Goal: Navigation & Orientation: Go to known website

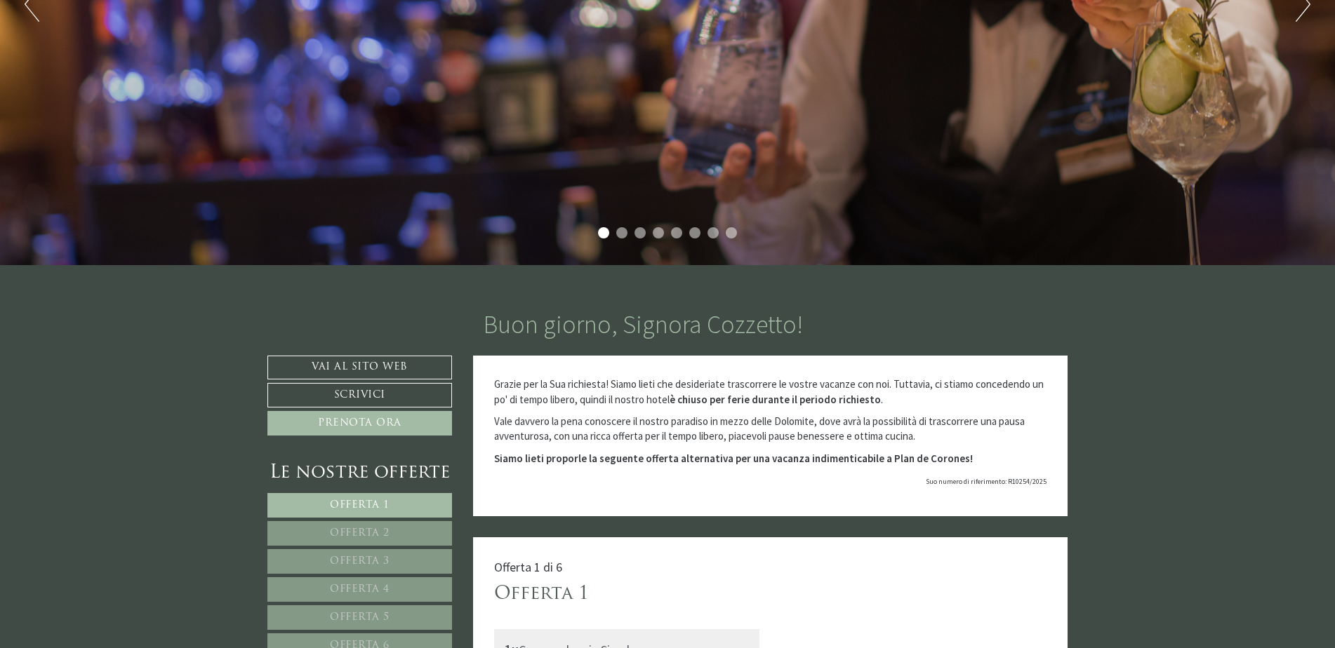
scroll to position [281, 0]
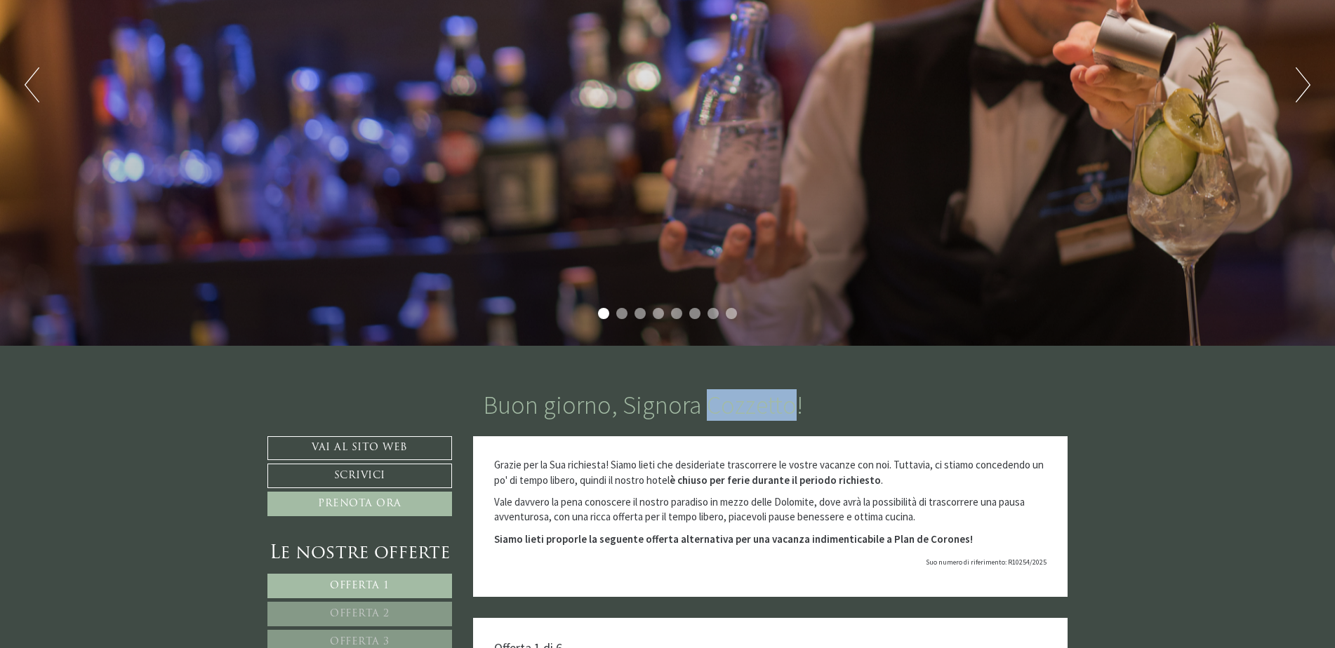
drag, startPoint x: 704, startPoint y: 407, endPoint x: 785, endPoint y: 411, distance: 81.5
click at [785, 411] on h1 "Buon giorno, Signora Cozzetto!" at bounding box center [642, 406] width 319 height 28
drag, startPoint x: 785, startPoint y: 411, endPoint x: 777, endPoint y: 408, distance: 8.9
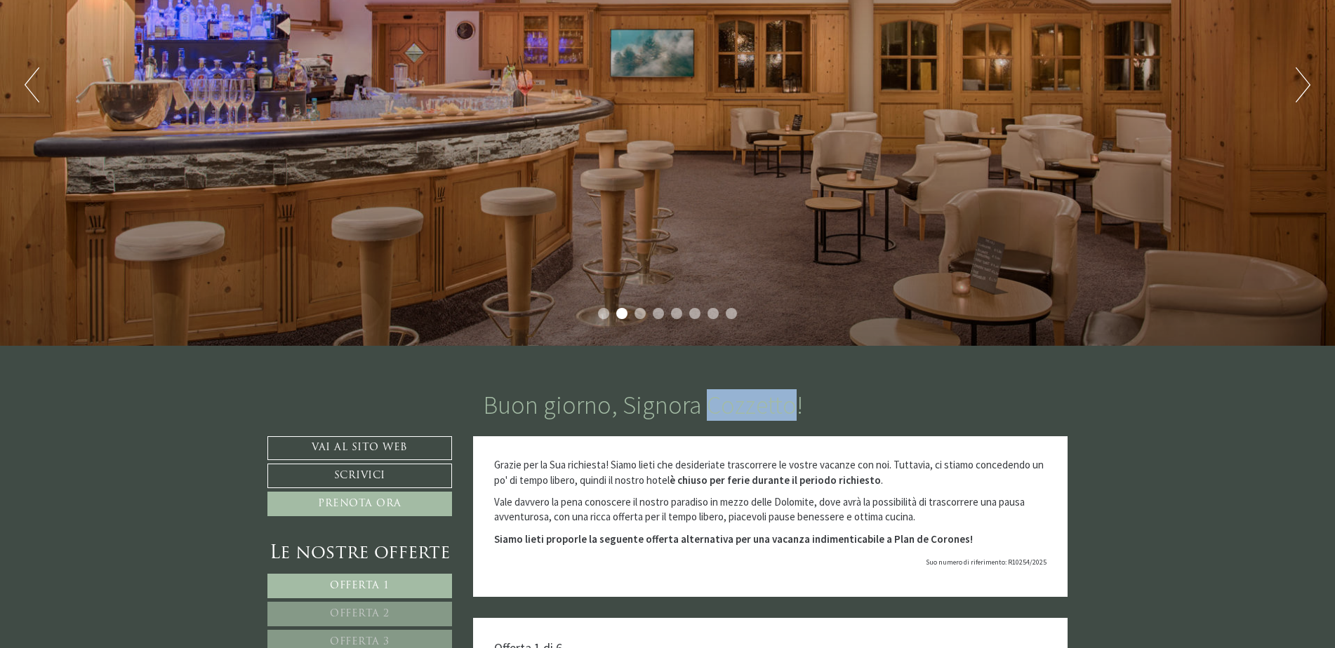
copy h1 "Cozzetto"
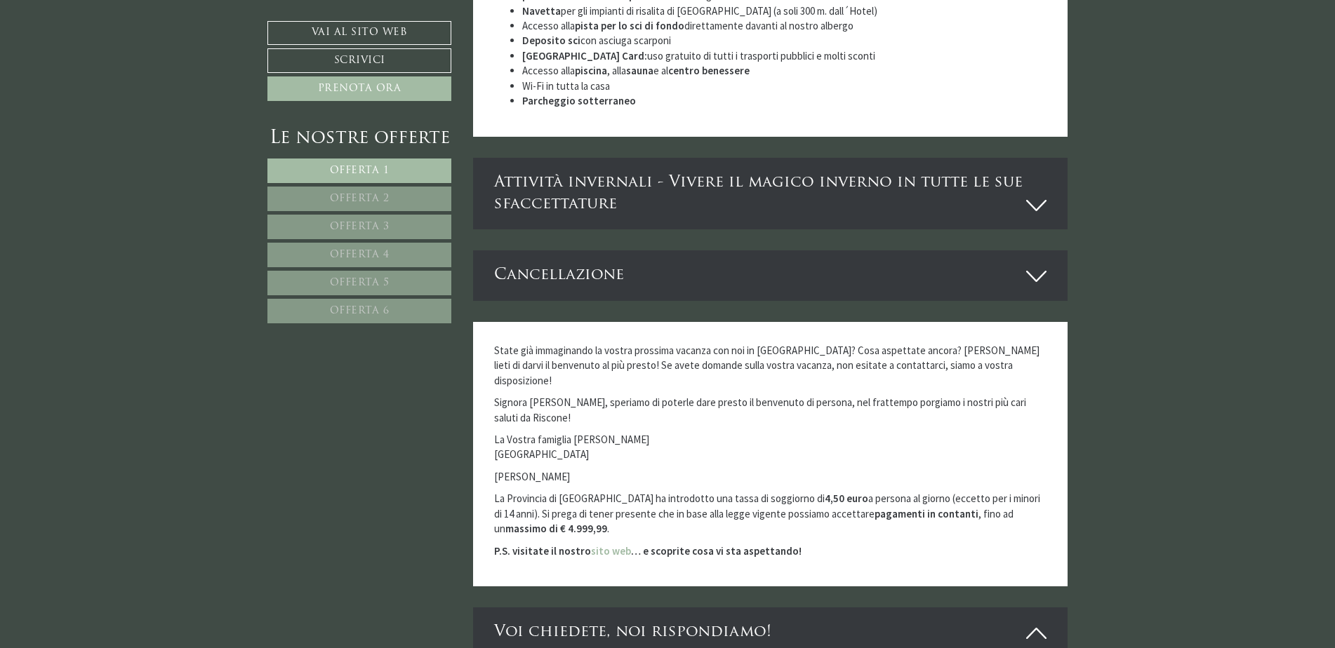
scroll to position [4841, 0]
click at [561, 157] on div "Attività invernali - Vivere il magico inverno in tutte le sue sfaccettature" at bounding box center [770, 193] width 595 height 72
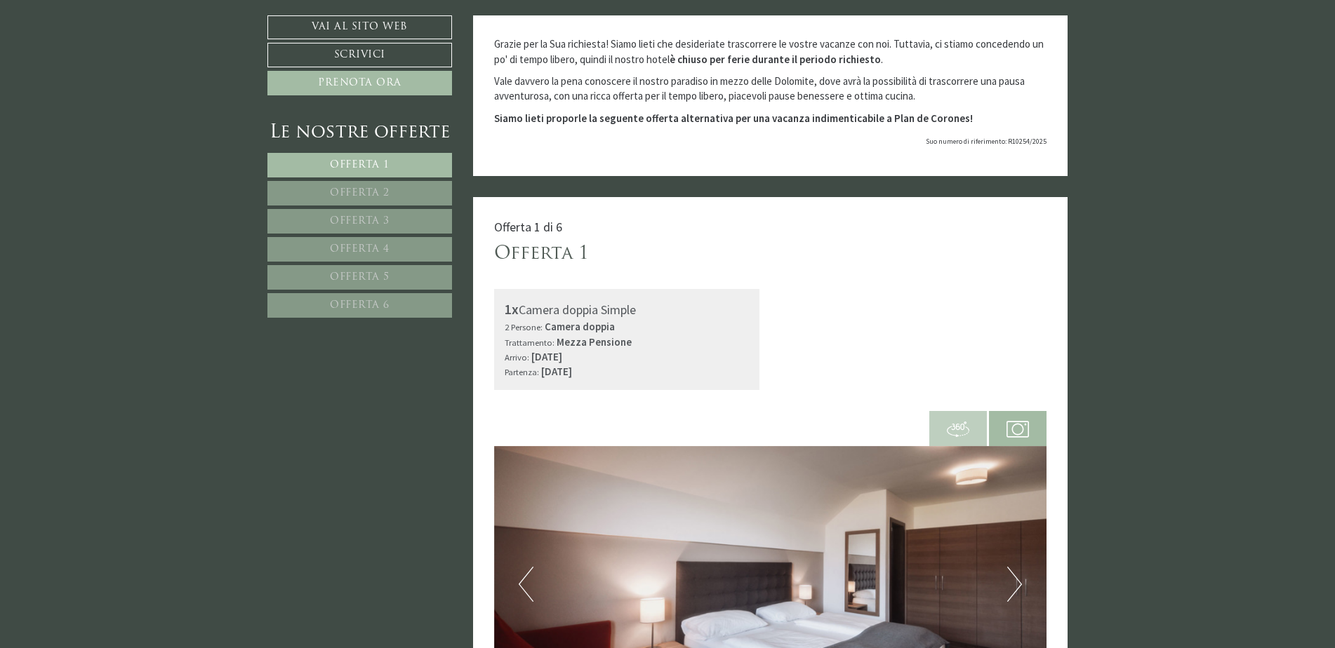
scroll to position [281, 0]
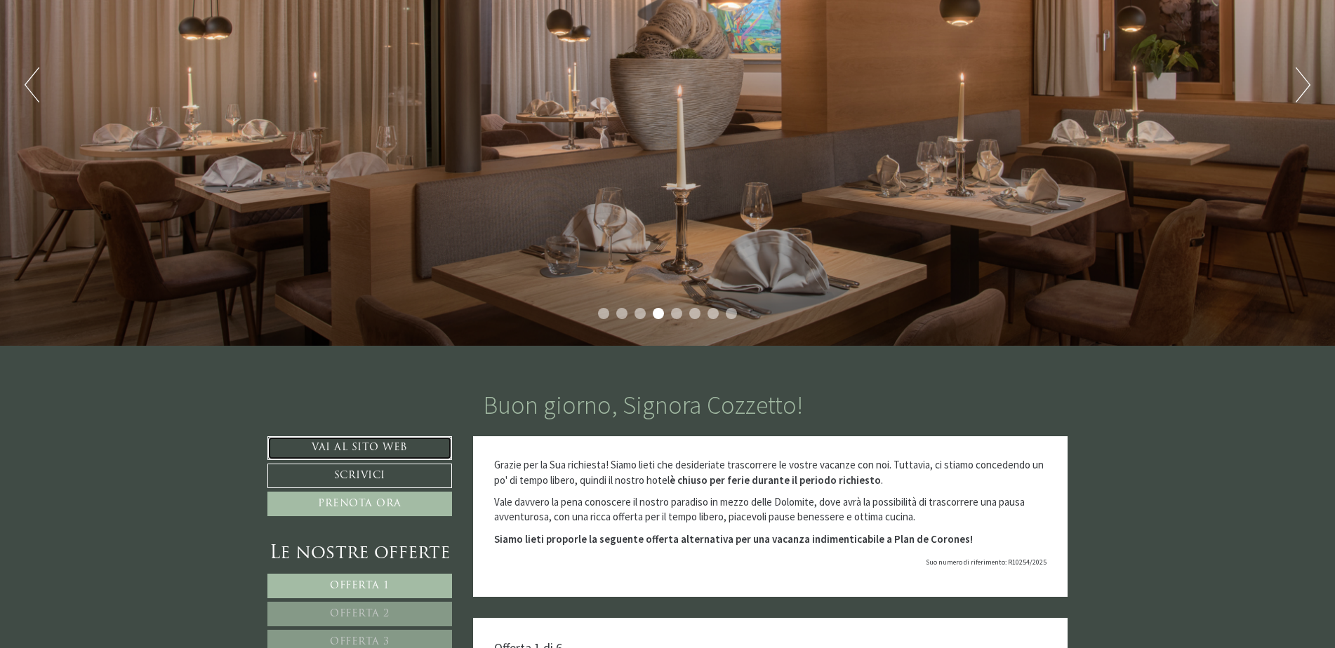
click at [337, 437] on link "Vai al sito web" at bounding box center [359, 448] width 185 height 24
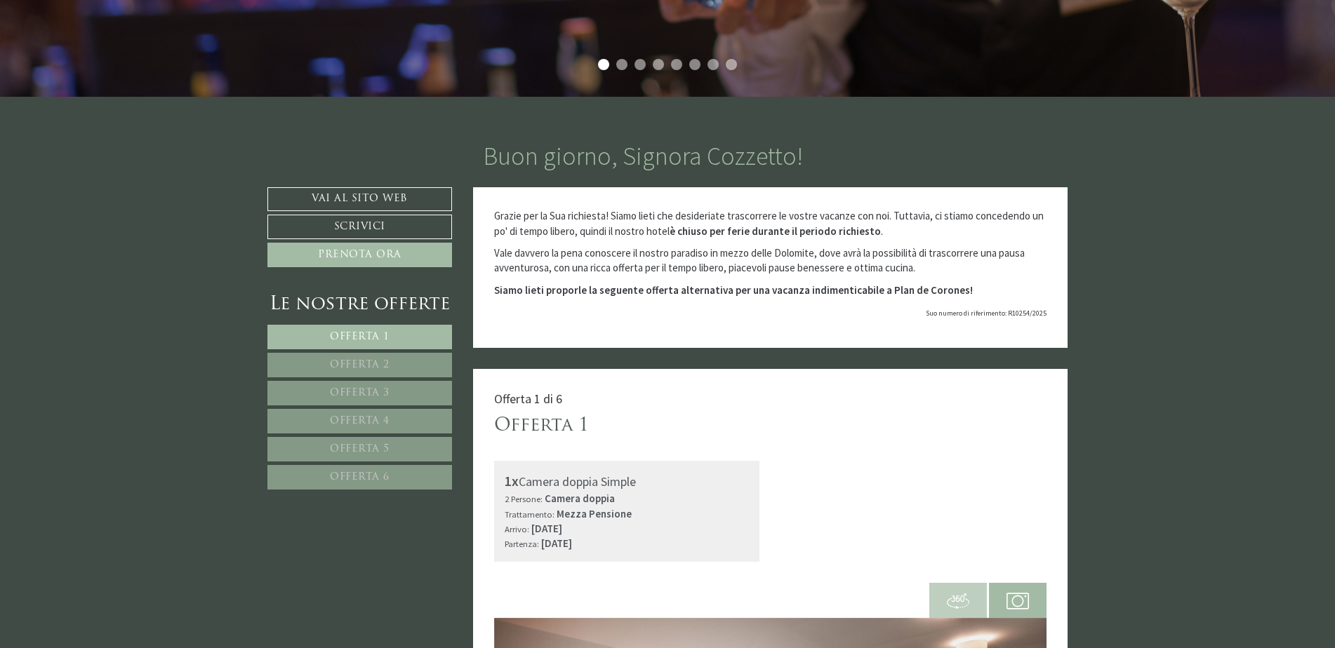
scroll to position [561, 0]
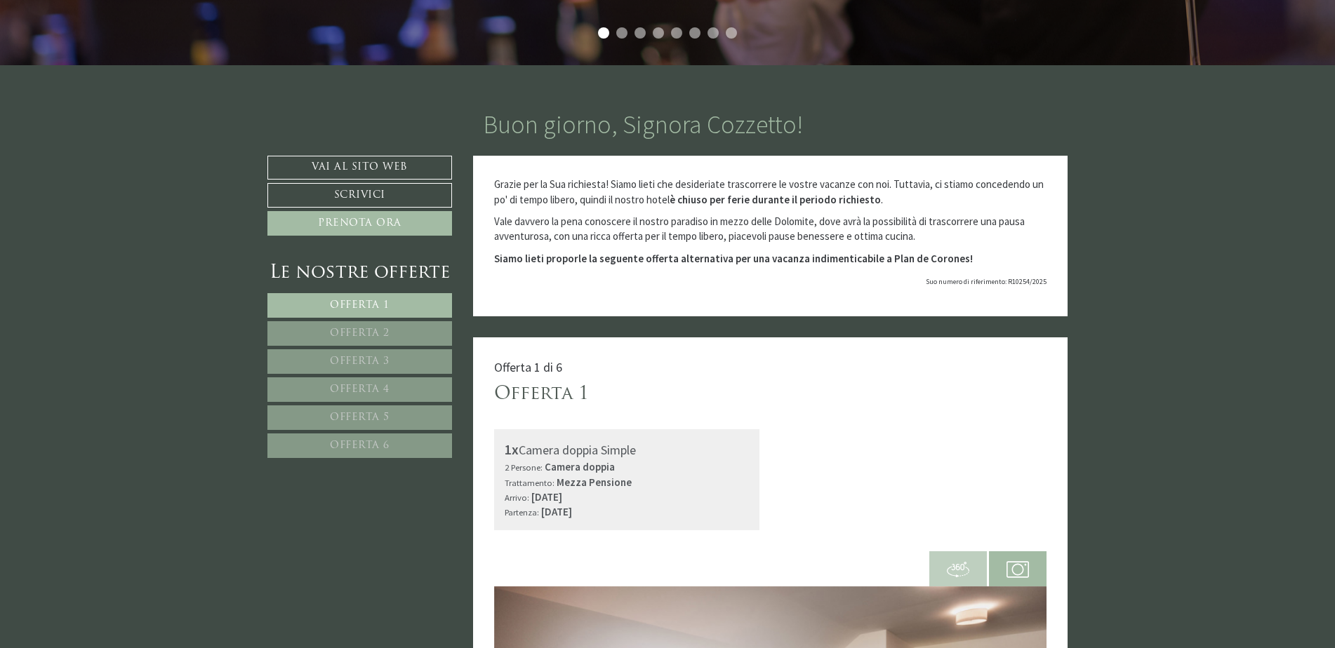
click at [373, 443] on span "Offerta 6" at bounding box center [360, 446] width 60 height 11
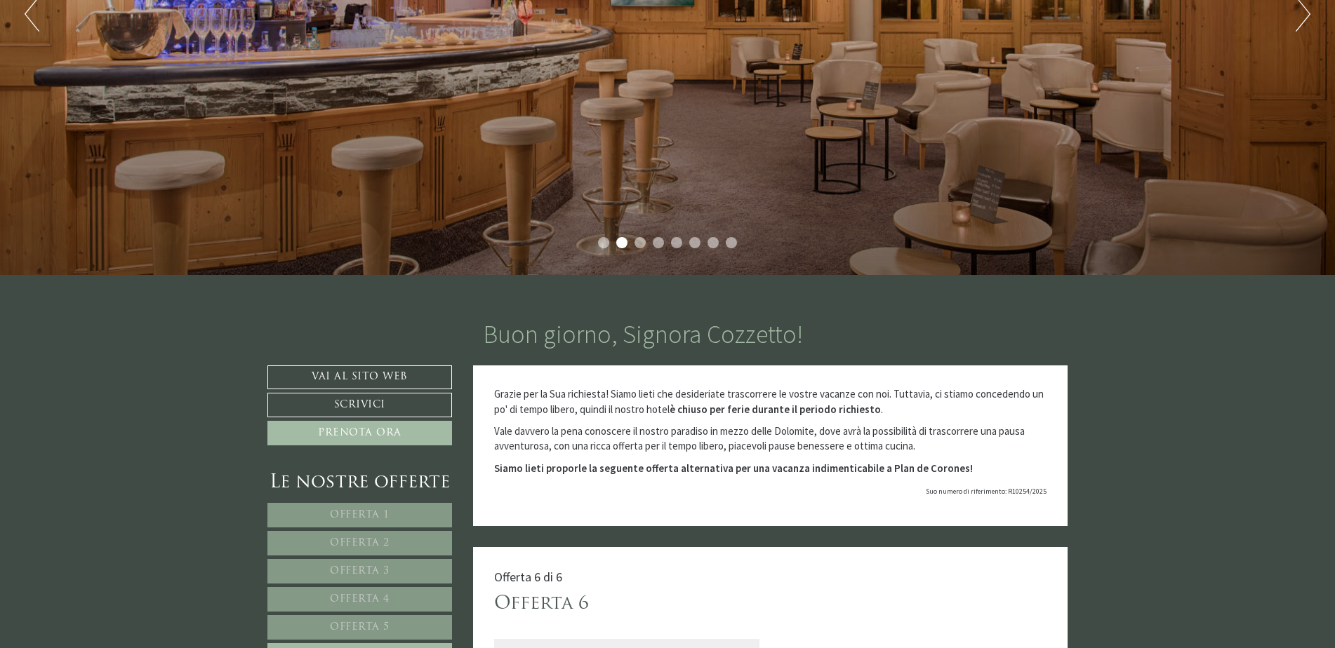
scroll to position [337, 0]
